Goal: Task Accomplishment & Management: Use online tool/utility

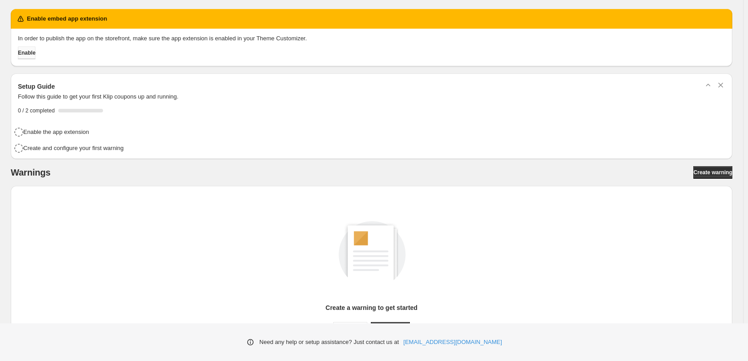
click at [30, 57] on button "Enable" at bounding box center [26, 53] width 17 height 13
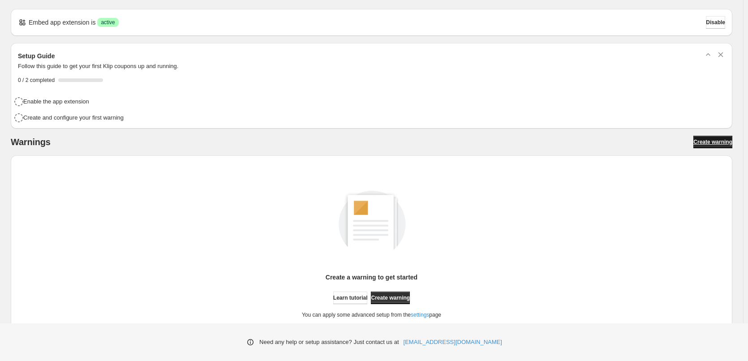
click at [696, 143] on span "Create warning" at bounding box center [713, 141] width 39 height 7
